Goal: Information Seeking & Learning: Compare options

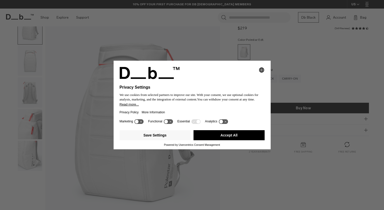
click at [225, 133] on button "Accept All" at bounding box center [229, 135] width 71 height 10
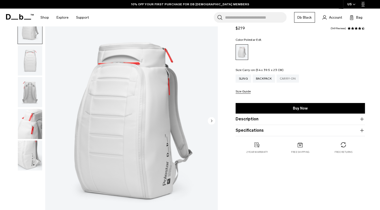
click at [288, 77] on div "Carry-on" at bounding box center [288, 78] width 22 height 8
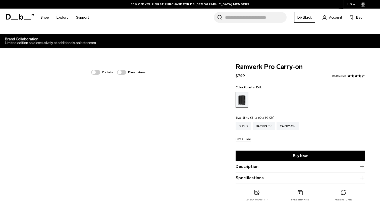
click at [244, 127] on div "Sling" at bounding box center [244, 126] width 16 height 8
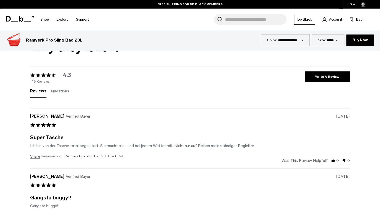
scroll to position [1357, 0]
